Goal: Navigation & Orientation: Find specific page/section

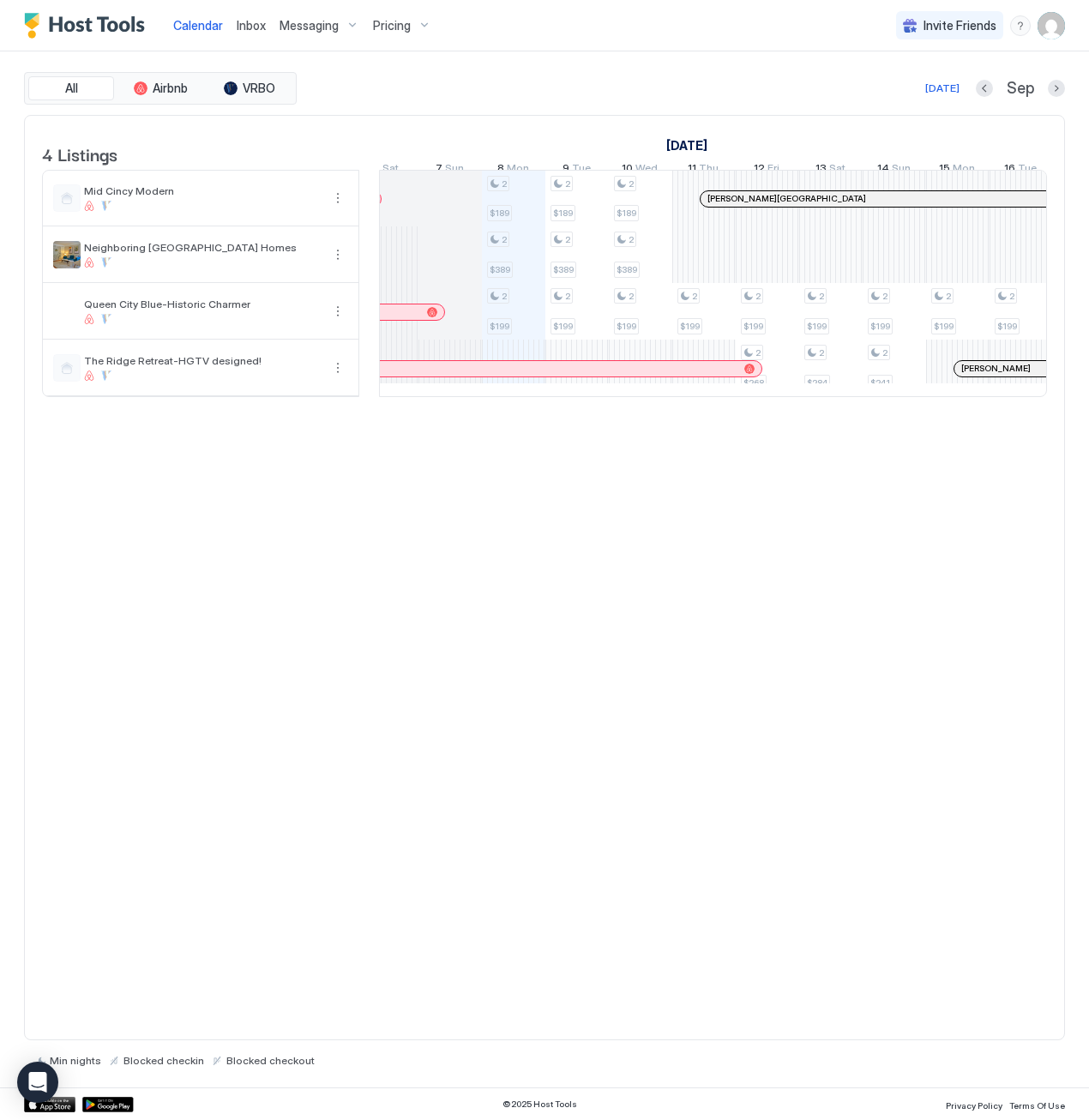
scroll to position [0, 876]
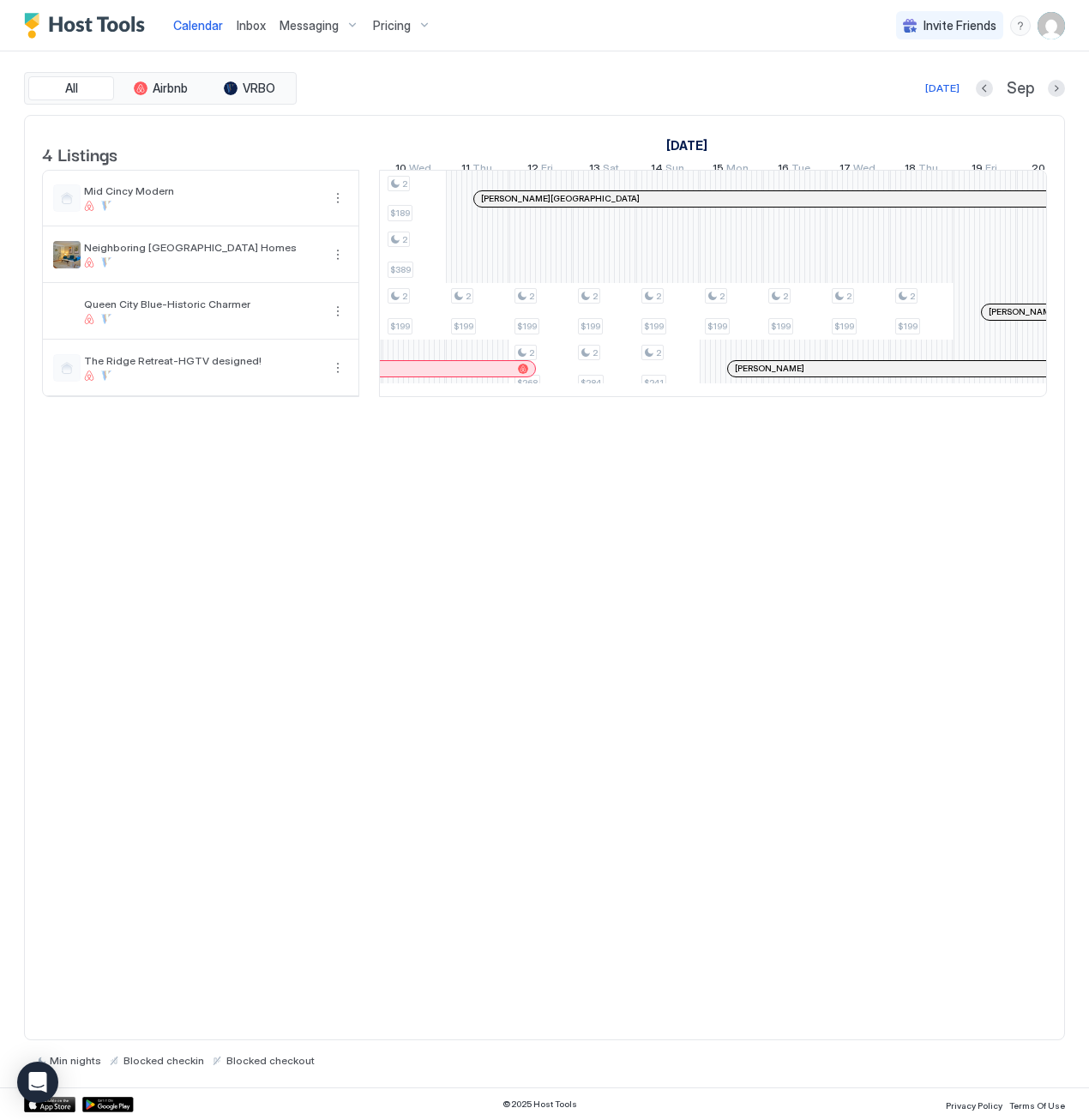
click at [482, 206] on div at bounding box center [482, 198] width 13 height 13
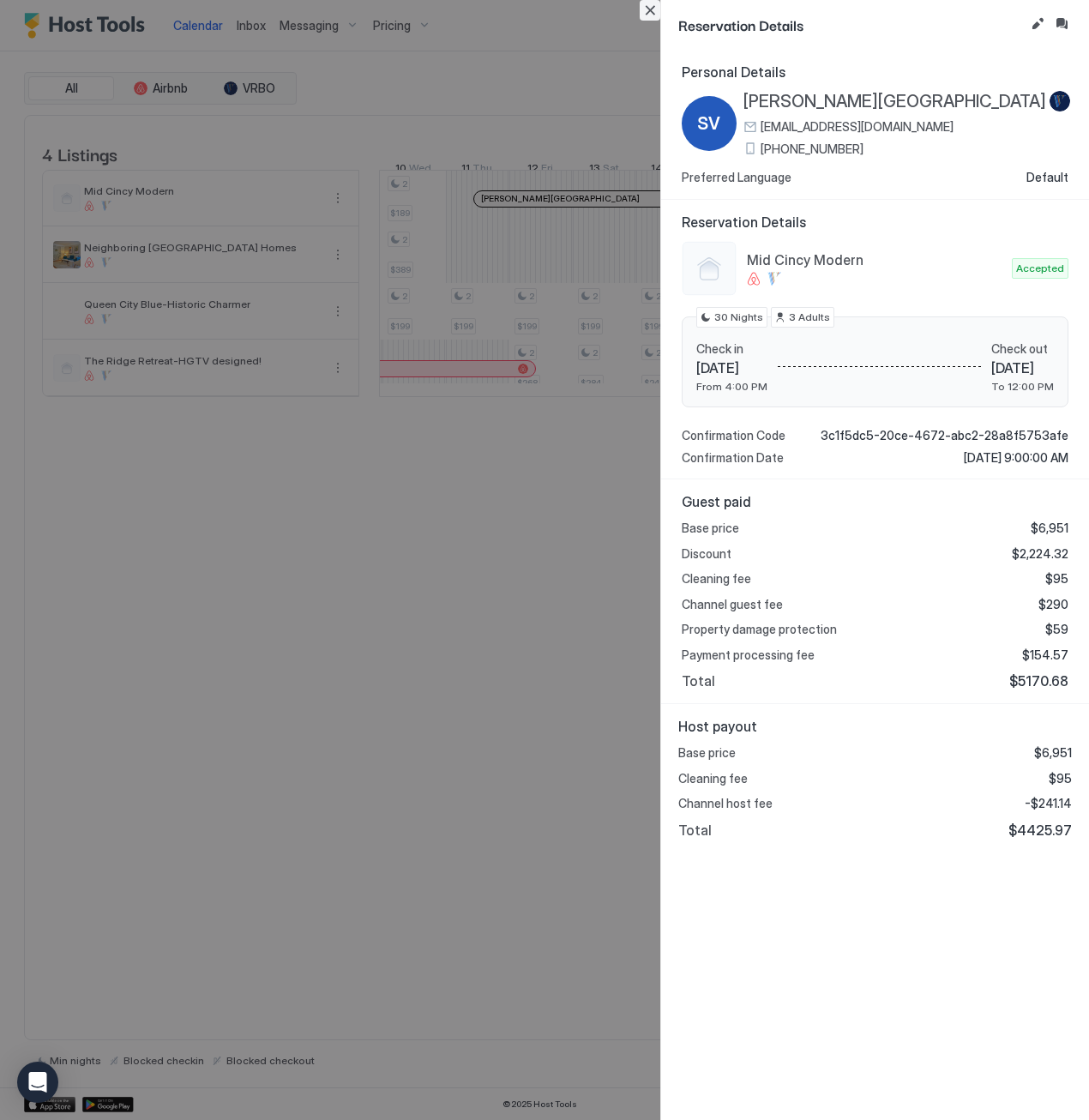
click at [650, 12] on button "Close" at bounding box center [649, 10] width 20 height 20
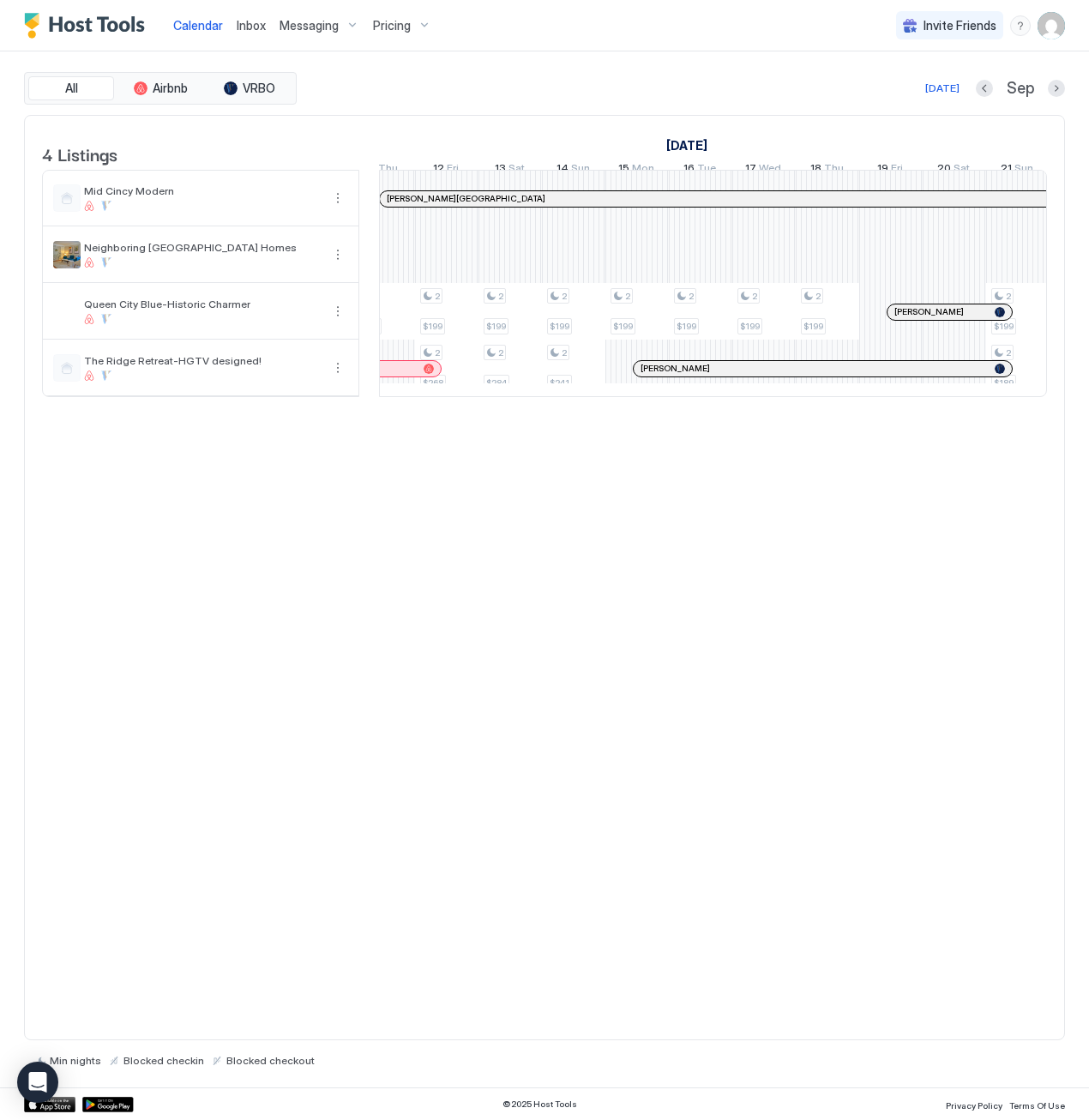
click at [651, 376] on div at bounding box center [651, 368] width 13 height 13
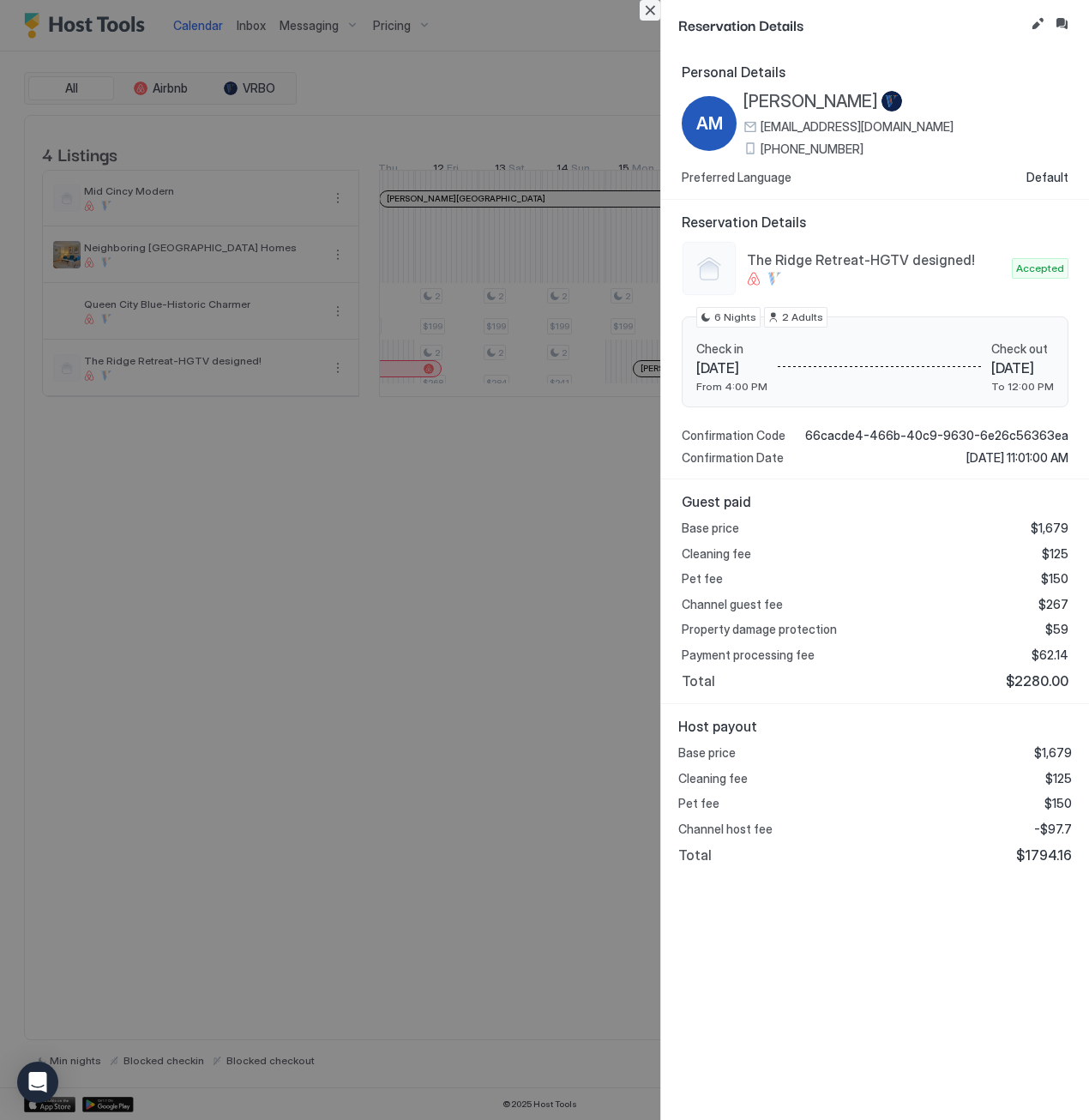
click at [652, 12] on button "Close" at bounding box center [649, 10] width 20 height 20
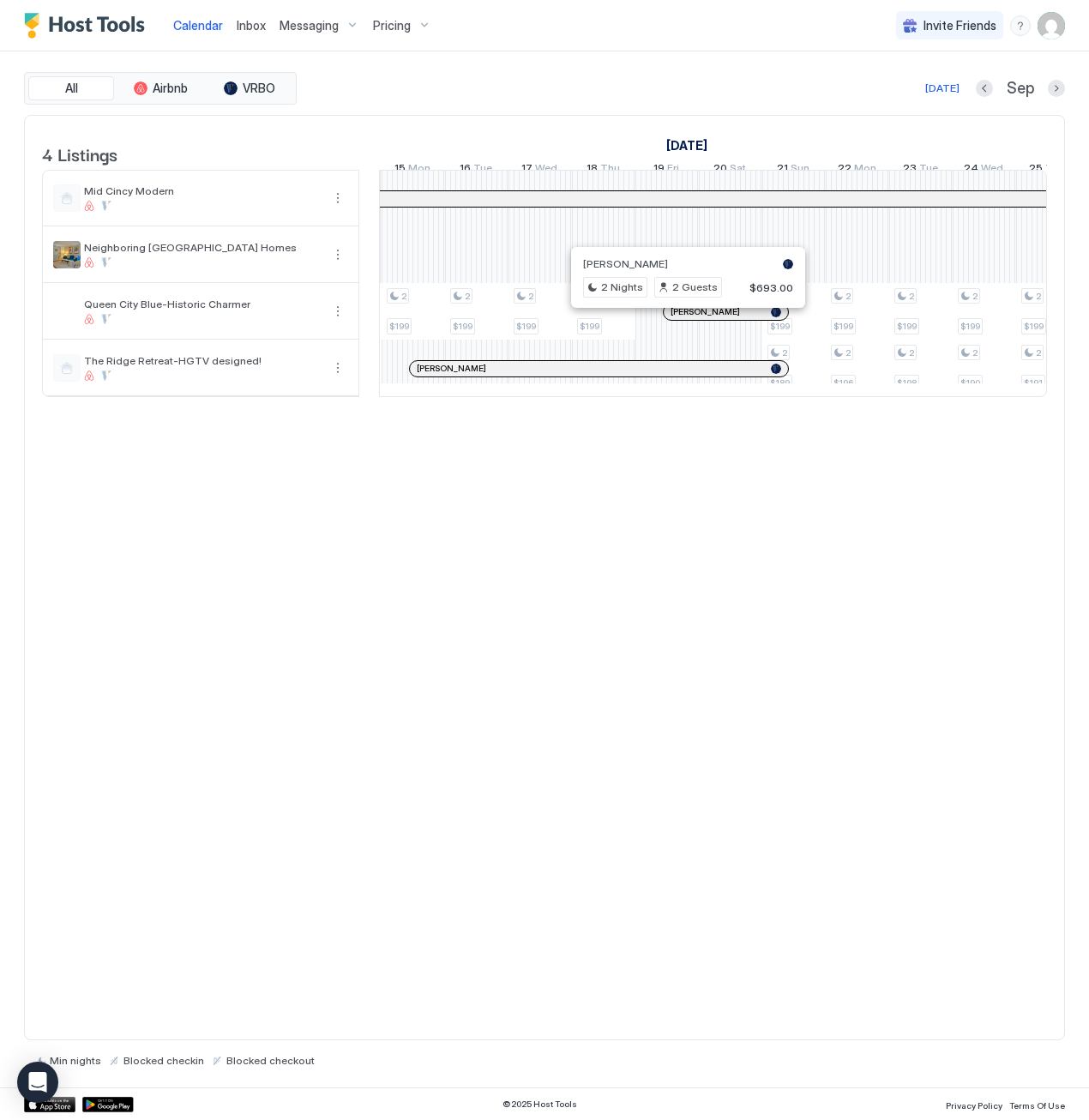
click at [679, 319] on div at bounding box center [681, 312] width 13 height 13
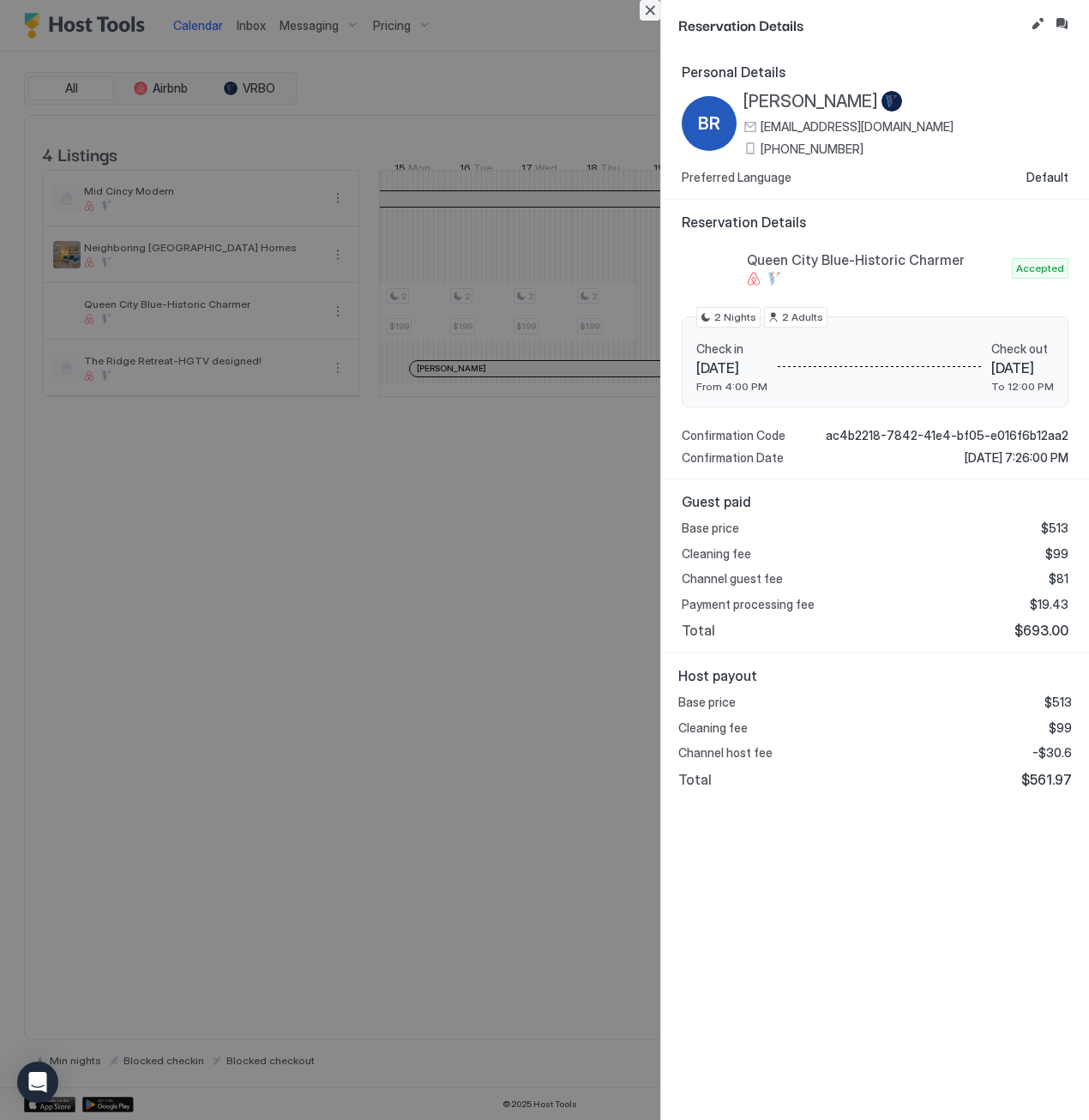
click at [649, 12] on button "Close" at bounding box center [649, 10] width 20 height 20
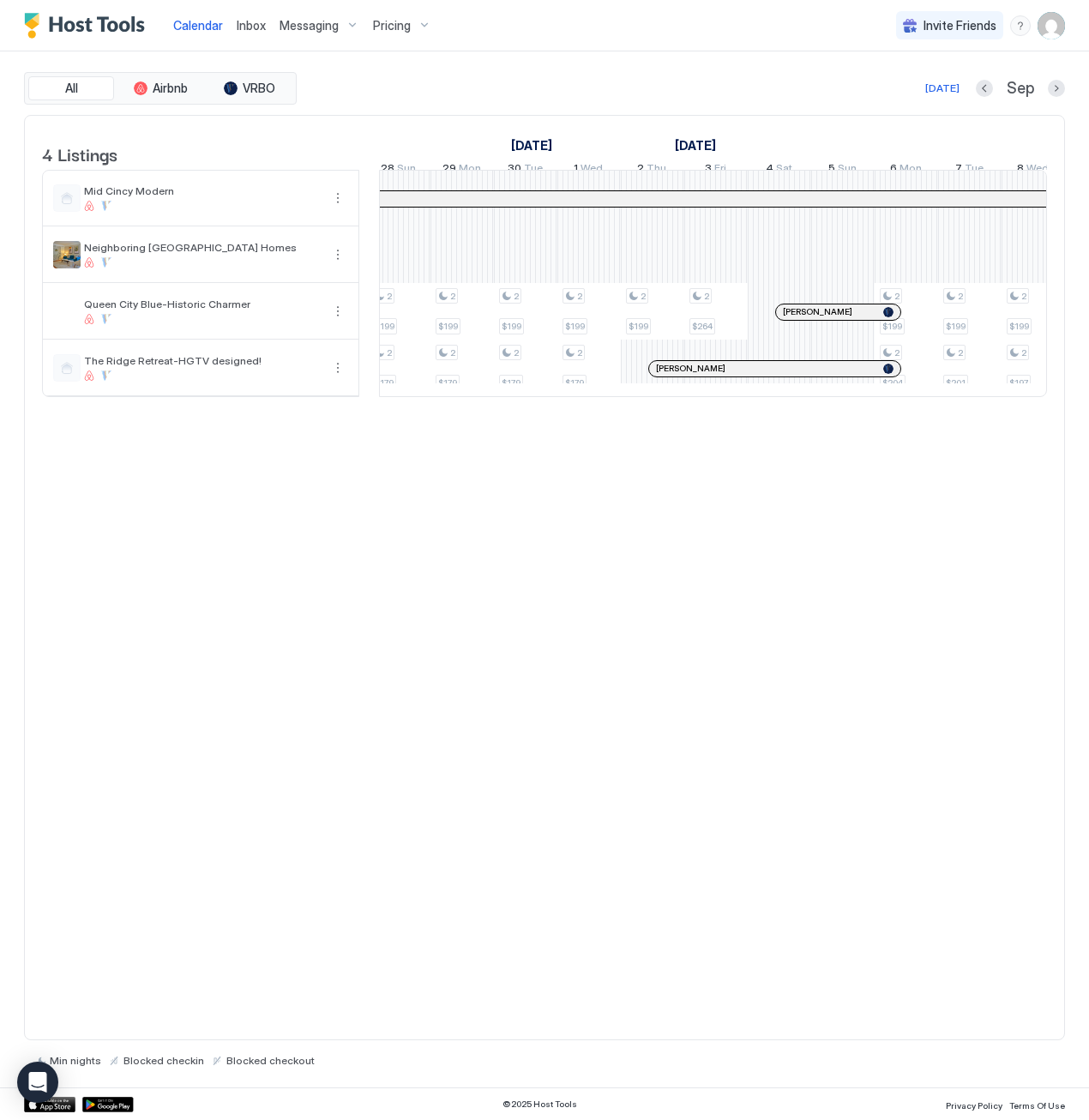
click at [788, 319] on div at bounding box center [789, 312] width 13 height 13
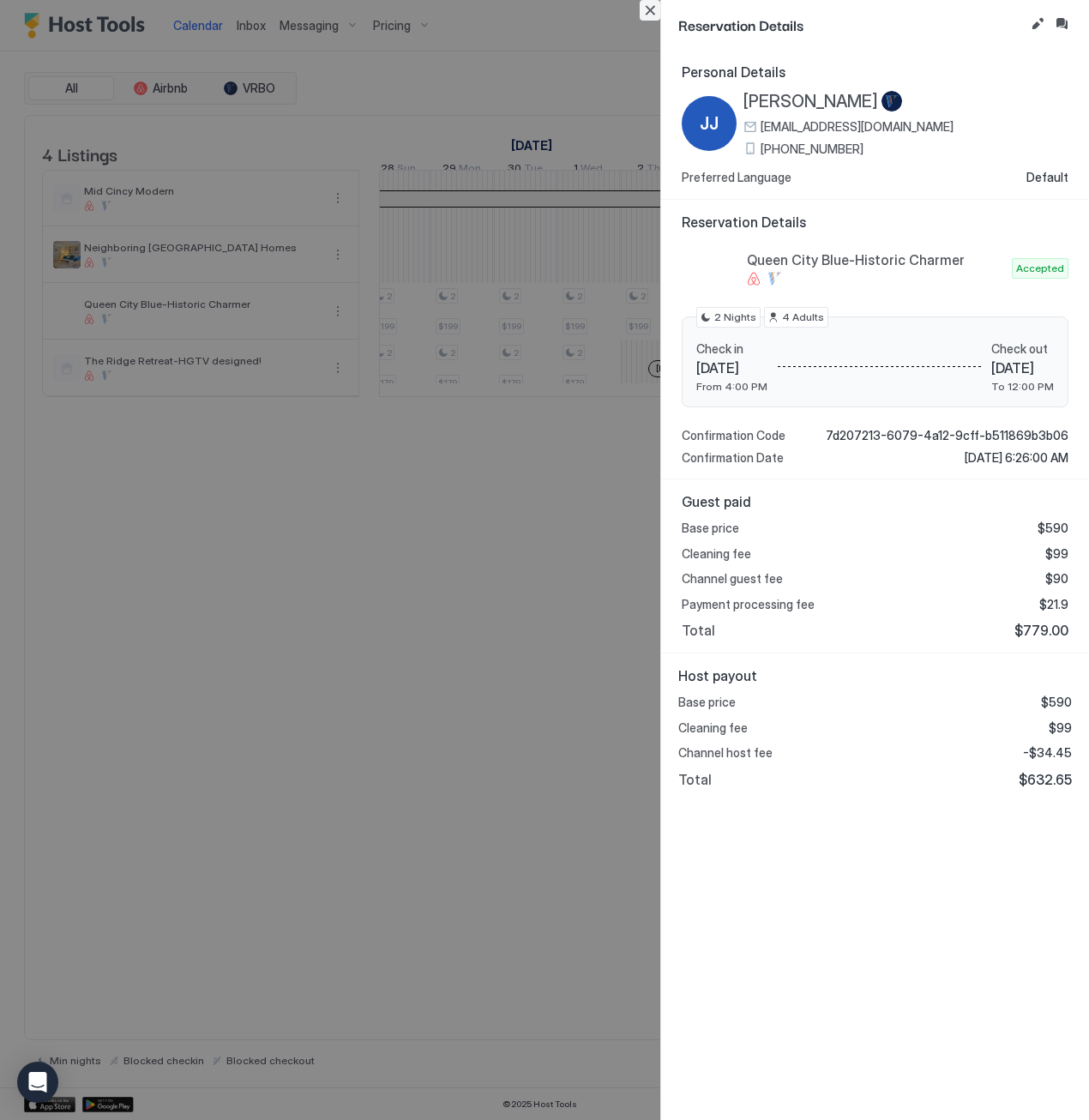
click at [653, 9] on button "Close" at bounding box center [649, 10] width 20 height 20
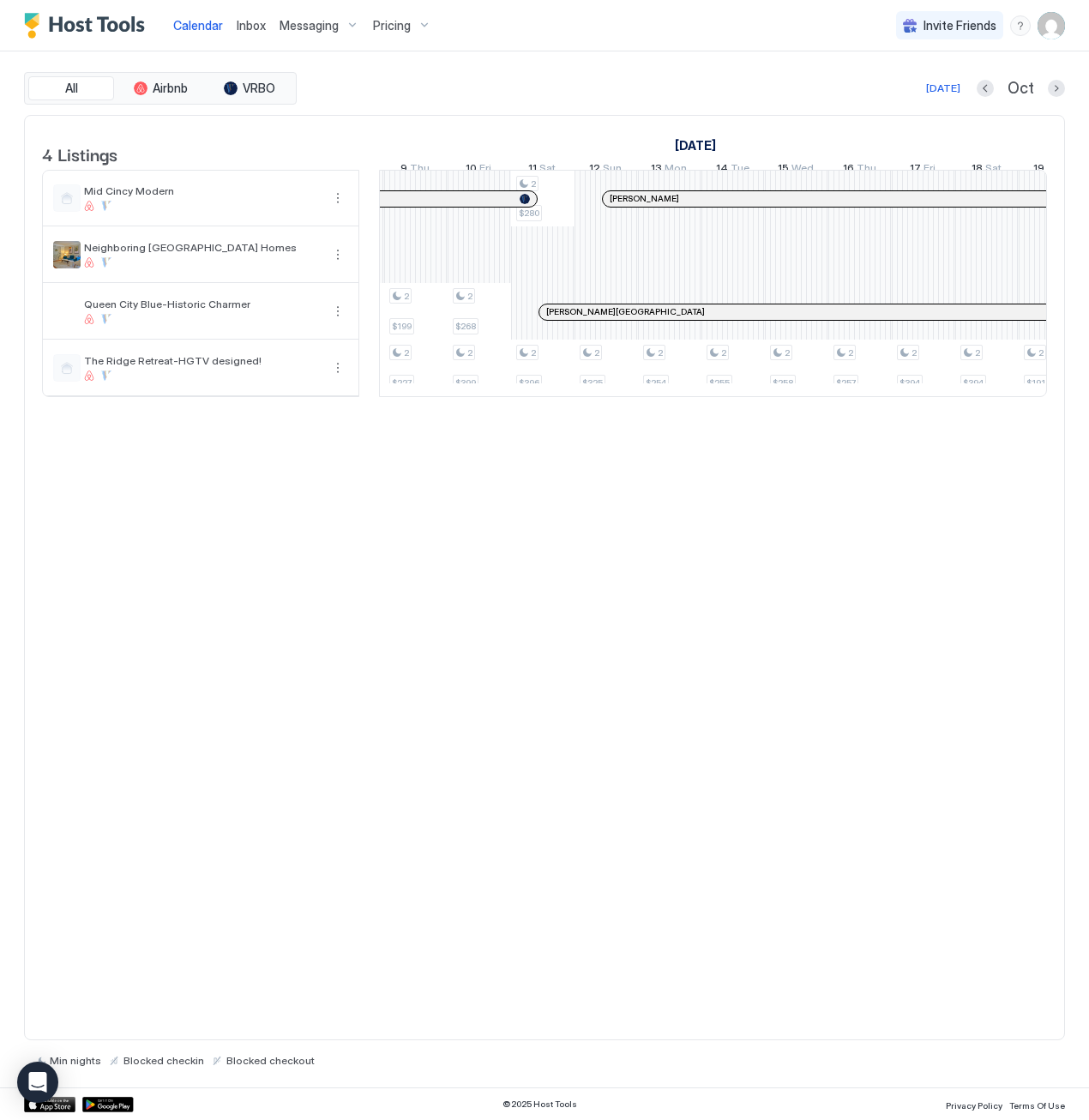
click at [552, 319] on div at bounding box center [553, 312] width 13 height 13
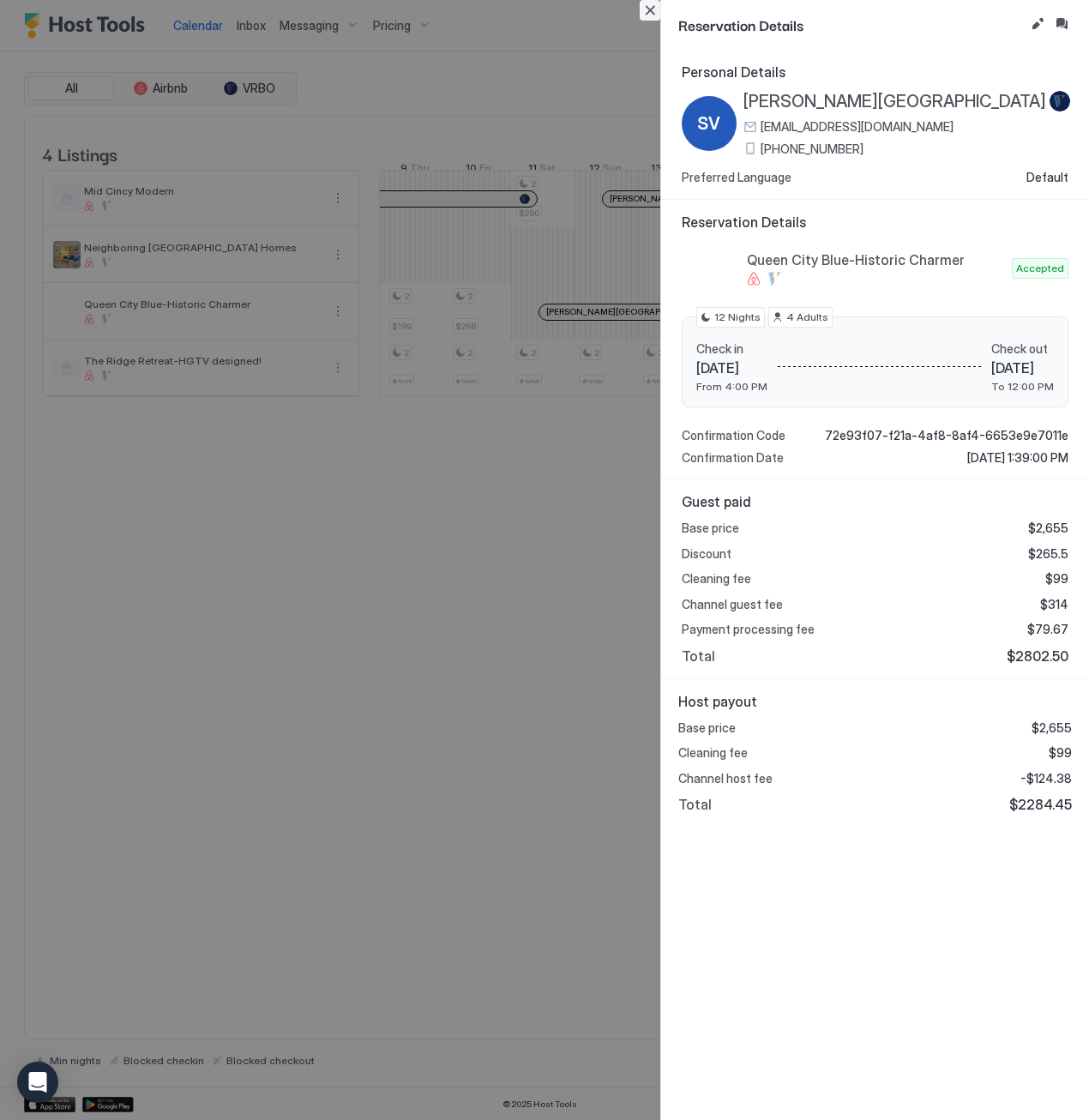
click at [645, 4] on button "Close" at bounding box center [649, 10] width 20 height 20
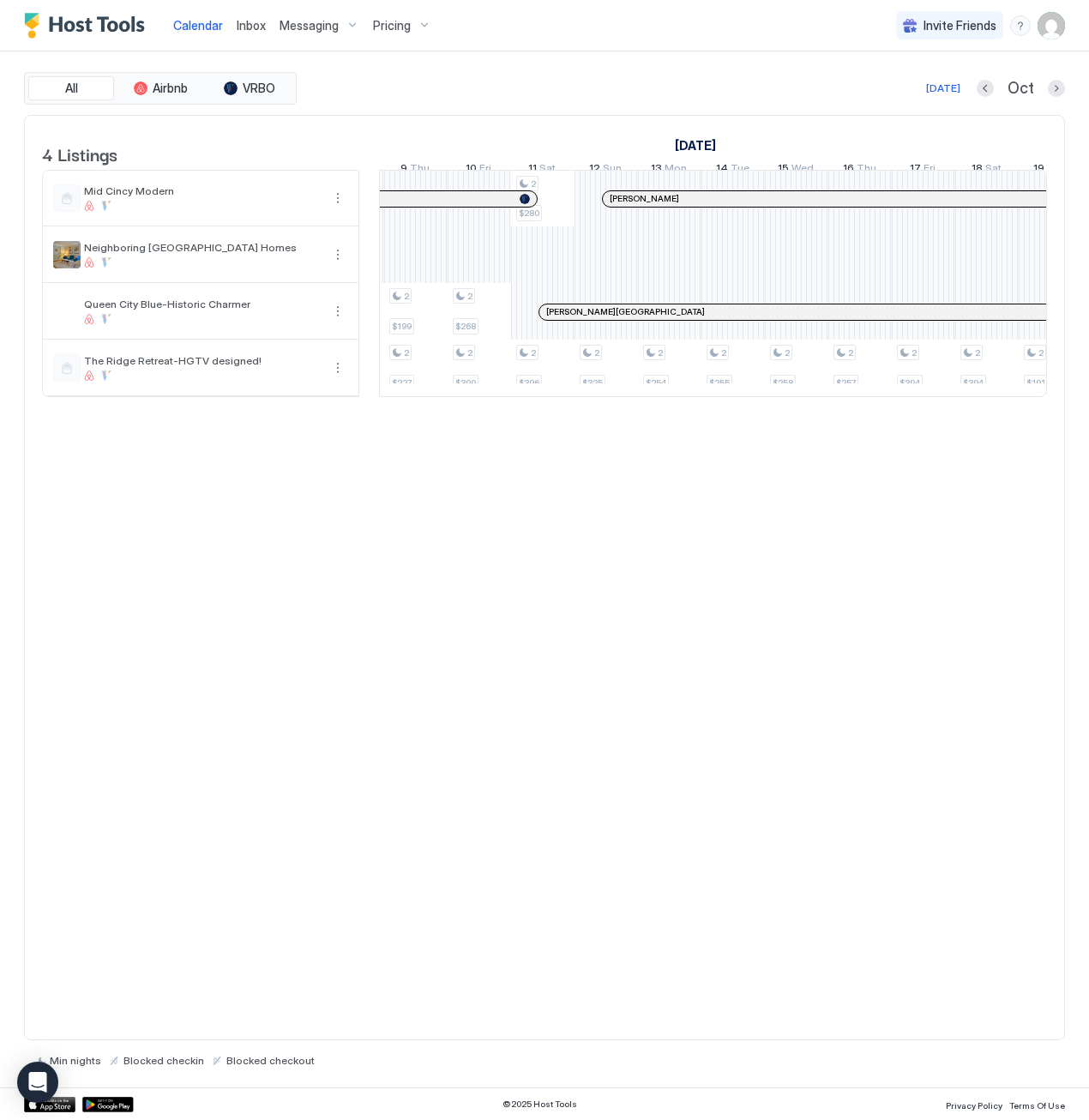
click at [0, 0] on div at bounding box center [0, 0] width 0 height 0
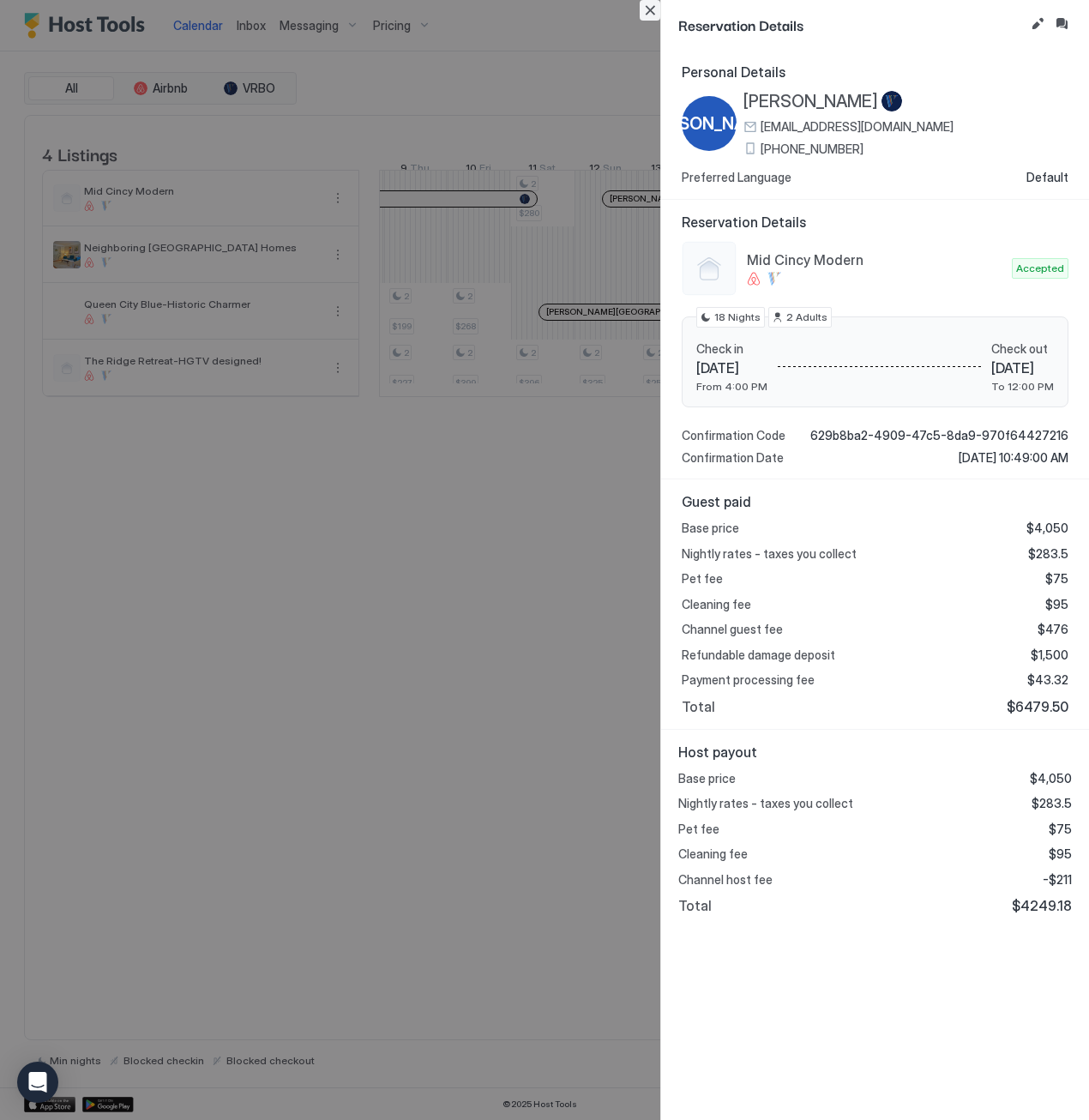
click at [650, 8] on button "Close" at bounding box center [649, 10] width 20 height 20
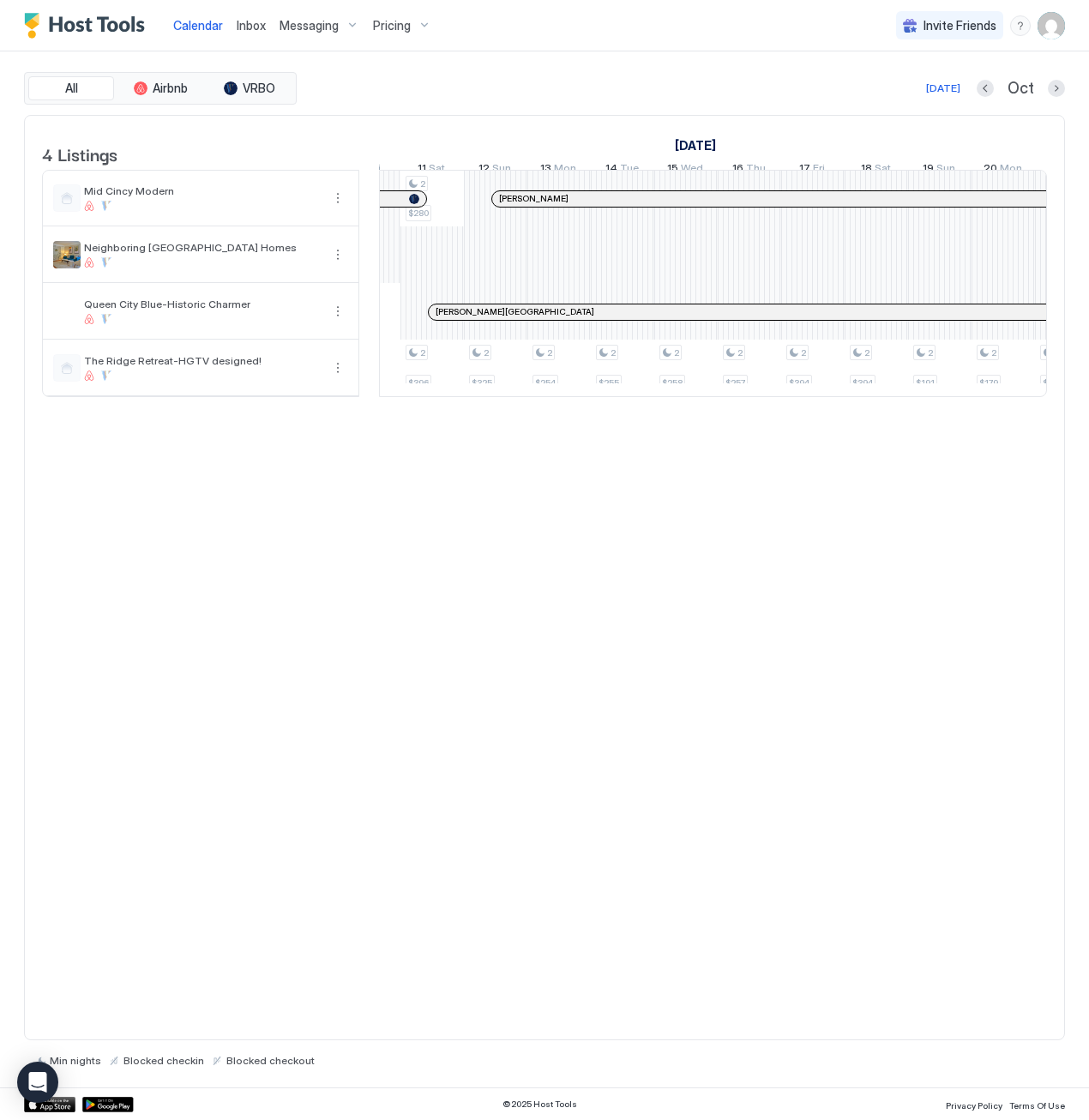
click at [946, 415] on div "4 Listings [DATE] [DATE] [DATE] 13 Sat 14 Sun 15 Mon 16 Tue 17 Wed 18 Thu 19 Fr…" at bounding box center [544, 266] width 1039 height 299
